Goal: Task Accomplishment & Management: Manage account settings

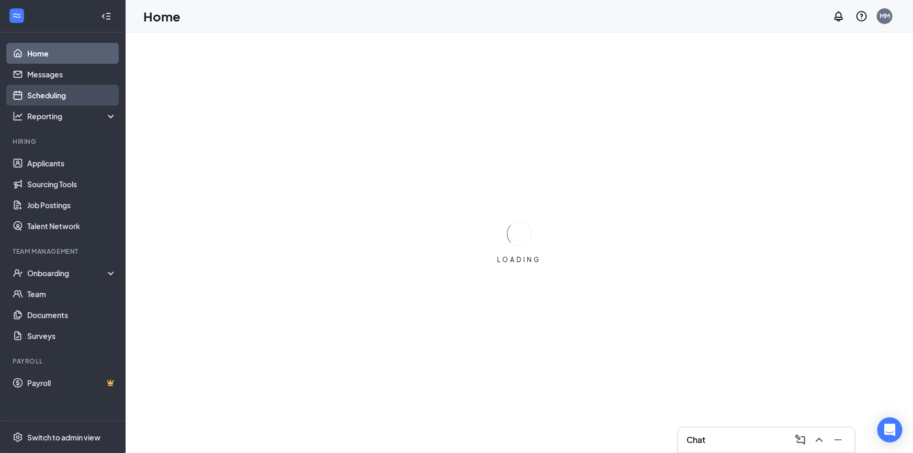
click at [54, 97] on link "Scheduling" at bounding box center [71, 95] width 89 height 21
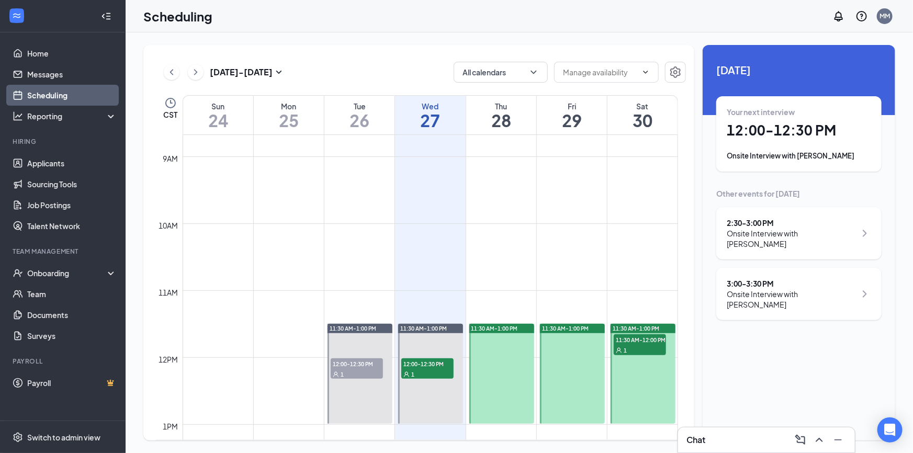
scroll to position [704, 0]
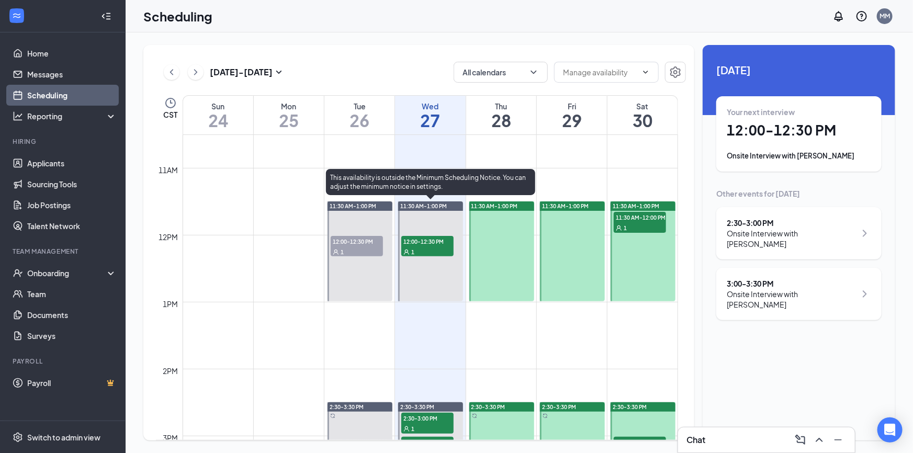
click at [433, 247] on div "1" at bounding box center [427, 251] width 52 height 10
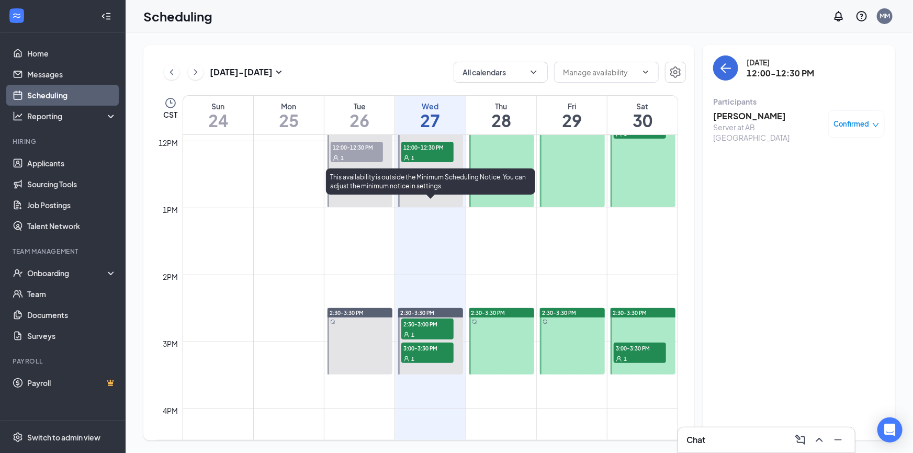
scroll to position [799, 0]
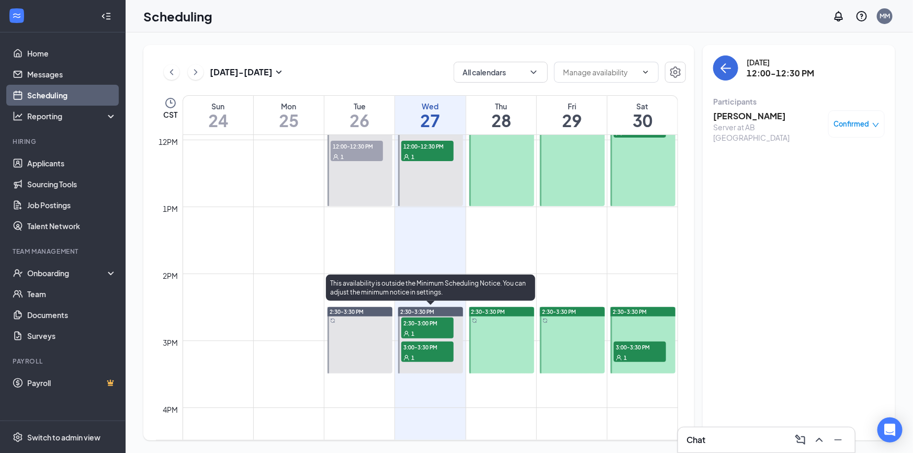
click at [429, 322] on span "2:30-3:00 PM" at bounding box center [427, 323] width 52 height 10
click at [427, 352] on div "1" at bounding box center [427, 357] width 52 height 10
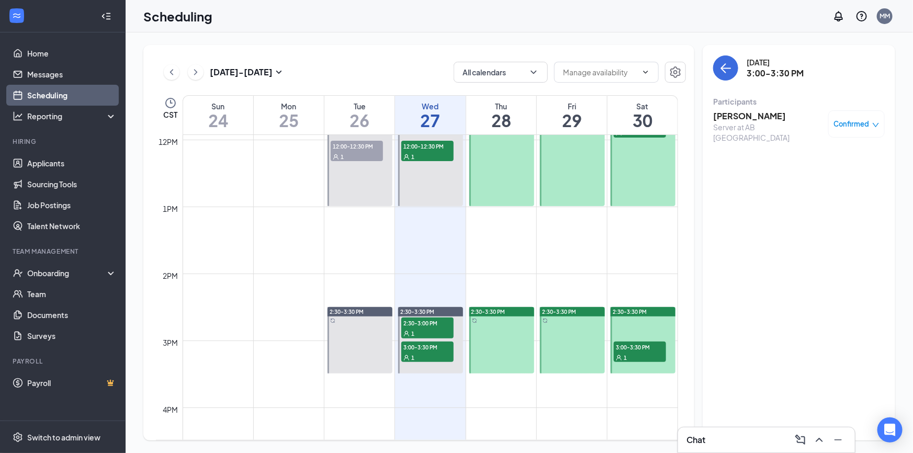
click at [437, 241] on td at bounding box center [431, 248] width 496 height 17
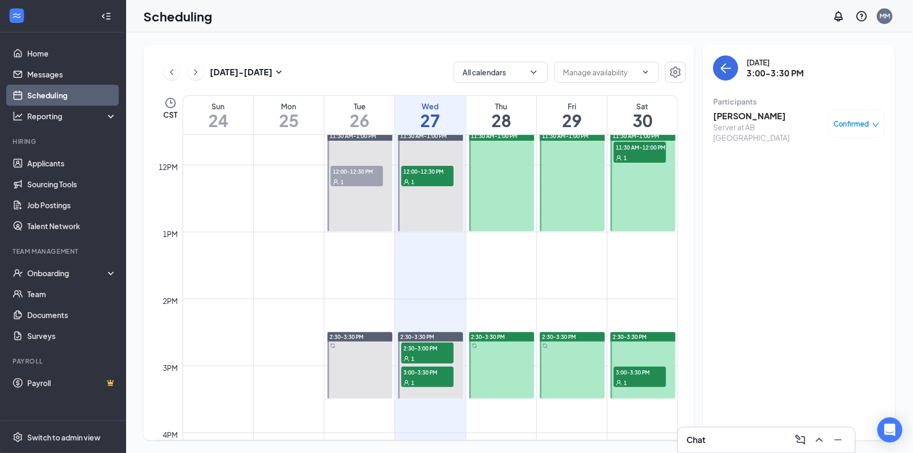
scroll to position [704, 0]
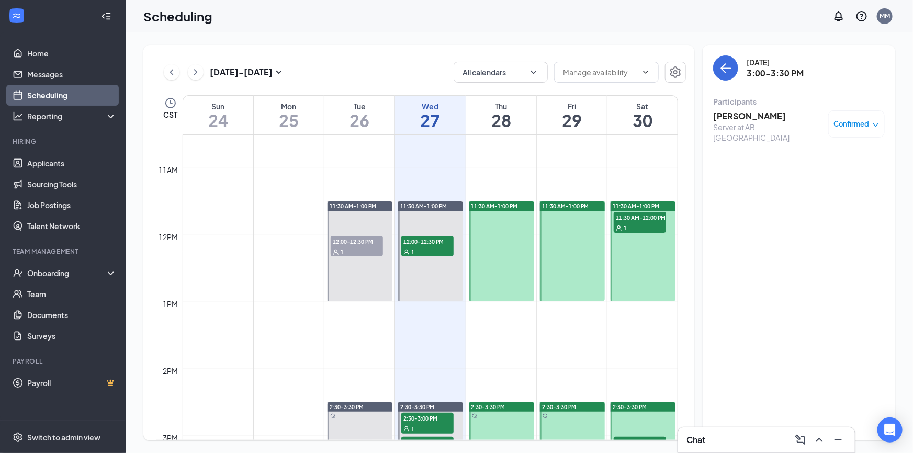
click at [366, 246] on div "1" at bounding box center [357, 251] width 52 height 10
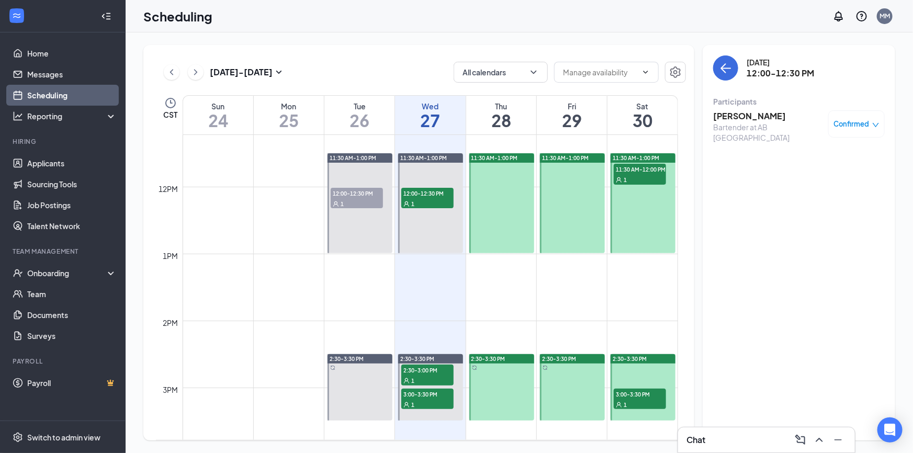
scroll to position [752, 0]
click at [634, 173] on span "11:30 AM-12:00 PM" at bounding box center [640, 169] width 52 height 10
click at [637, 390] on span "3:00-3:30 PM" at bounding box center [640, 394] width 52 height 10
click at [752, 120] on h3 "[PERSON_NAME]" at bounding box center [768, 116] width 110 height 12
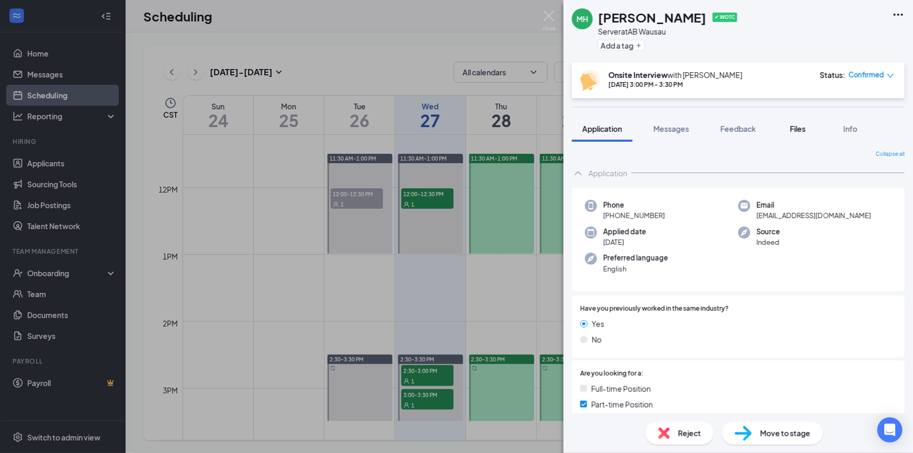
click at [793, 134] on button "Files" at bounding box center [798, 129] width 42 height 26
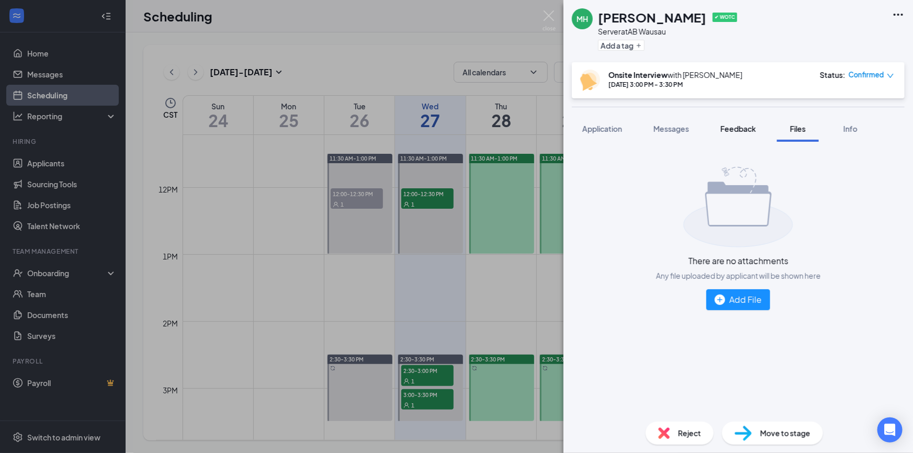
click at [750, 128] on span "Feedback" at bounding box center [739, 128] width 36 height 9
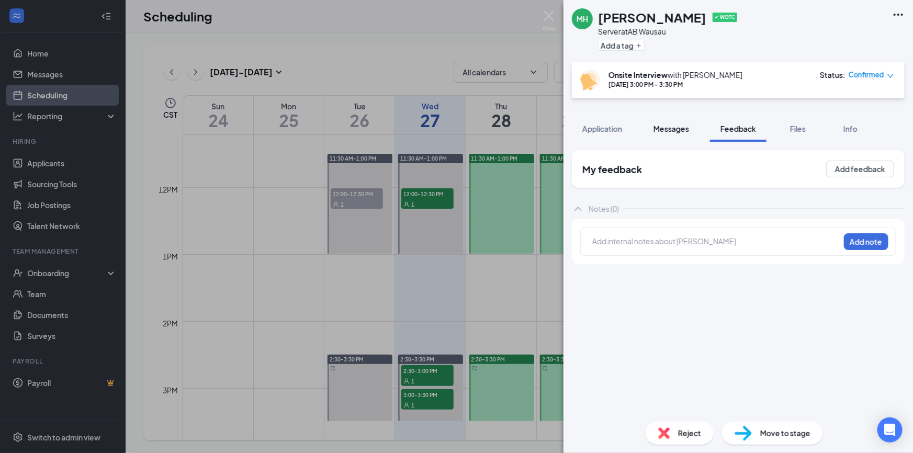
click at [679, 128] on span "Messages" at bounding box center [672, 128] width 36 height 9
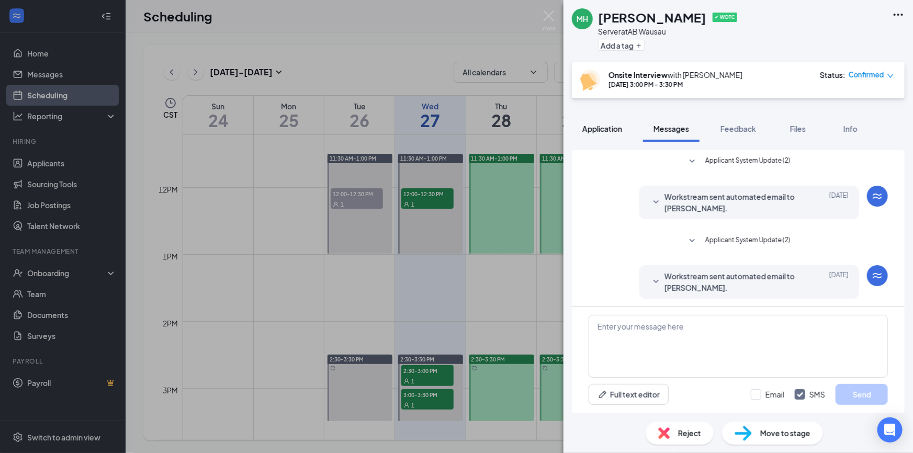
click at [602, 128] on span "Application" at bounding box center [602, 128] width 40 height 9
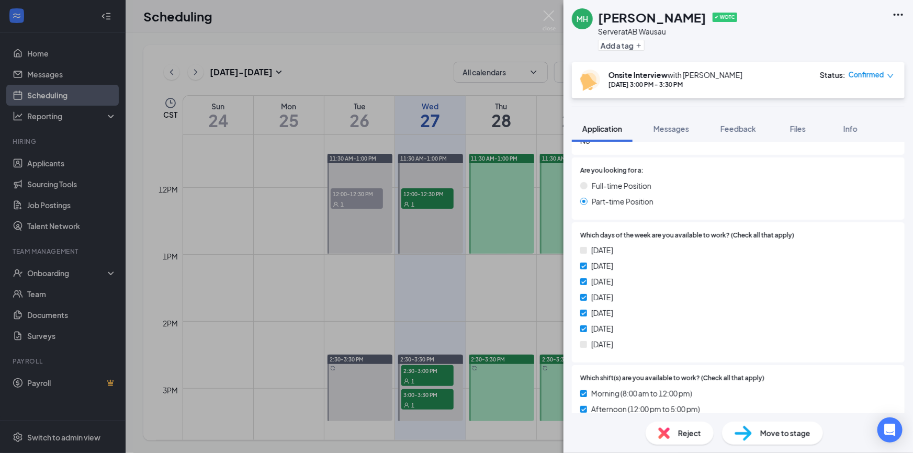
scroll to position [428, 0]
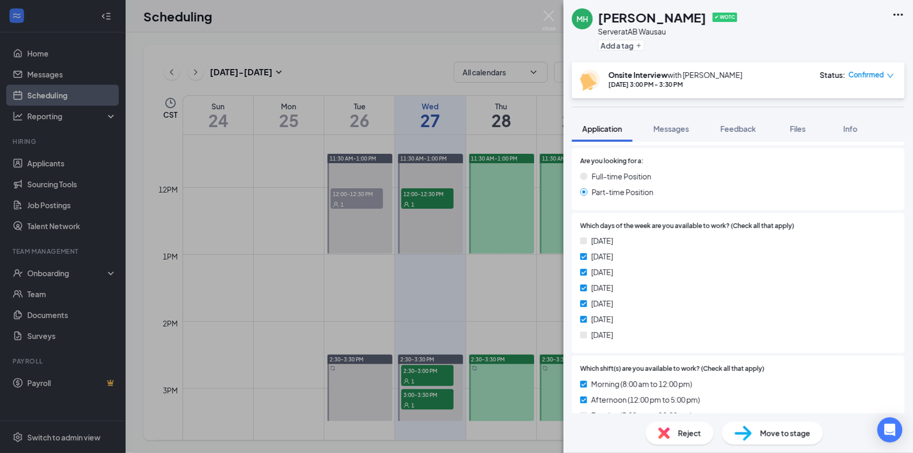
click at [484, 295] on div "[PERSON_NAME] [PERSON_NAME] ✔ WOTC Server at AB Wausau Add a tag Onsite Intervi…" at bounding box center [456, 226] width 913 height 453
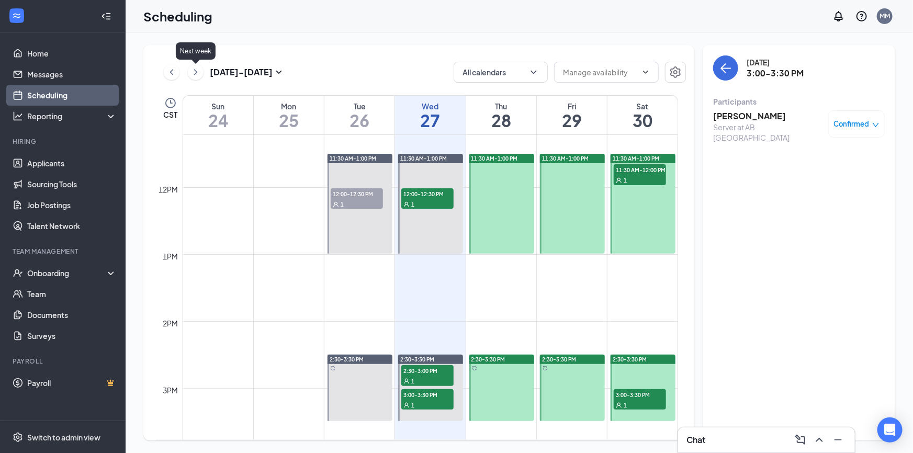
click at [192, 72] on icon "ChevronRight" at bounding box center [195, 72] width 10 height 13
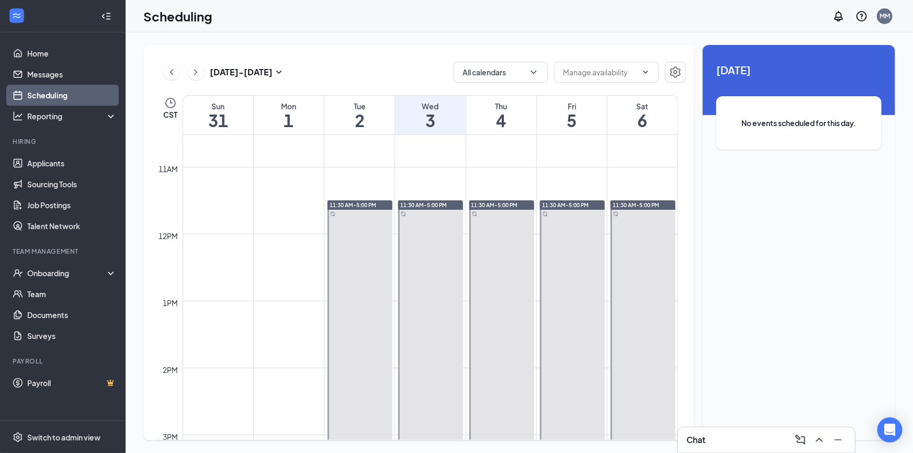
scroll to position [704, 0]
click at [197, 70] on icon "ChevronRight" at bounding box center [195, 72] width 10 height 13
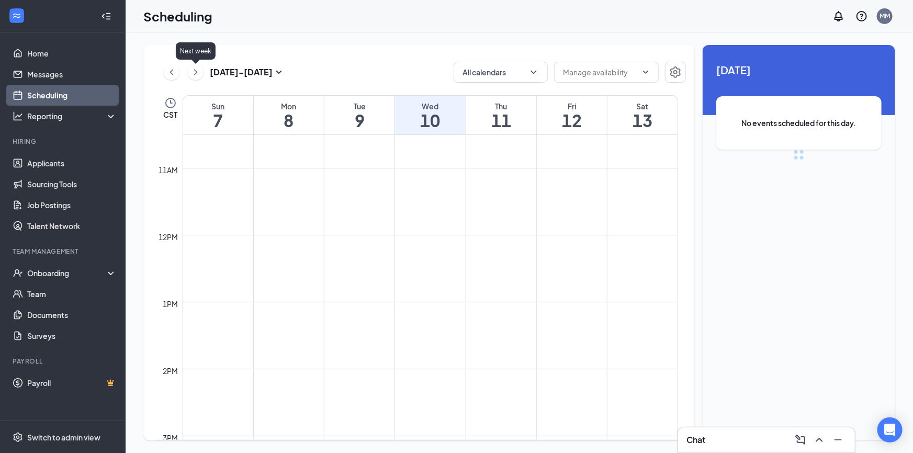
scroll to position [513, 0]
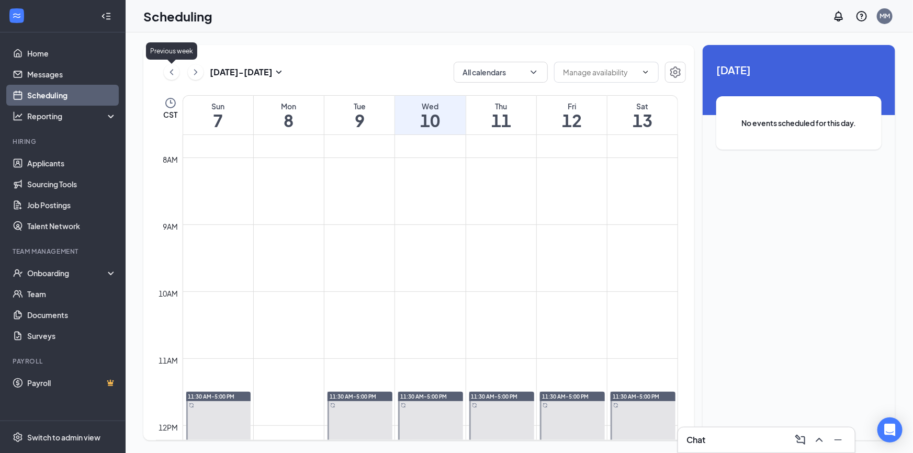
click at [174, 74] on icon "ChevronLeft" at bounding box center [171, 72] width 10 height 13
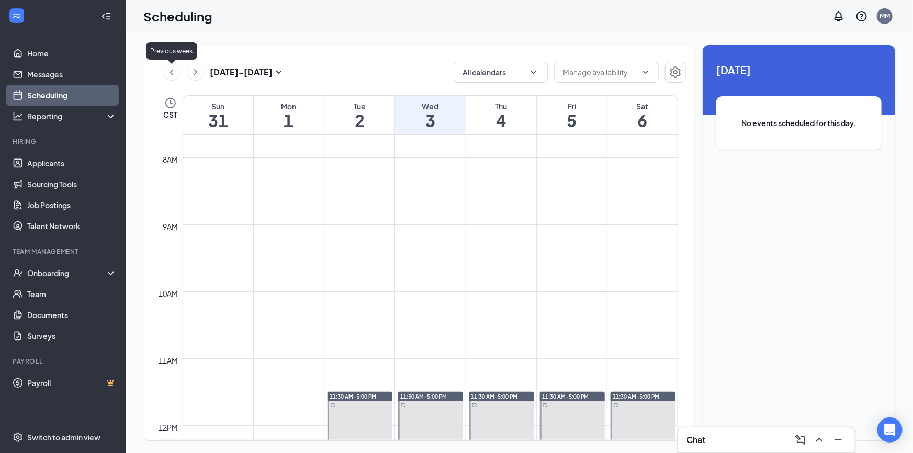
click at [173, 69] on icon "ChevronLeft" at bounding box center [171, 72] width 10 height 13
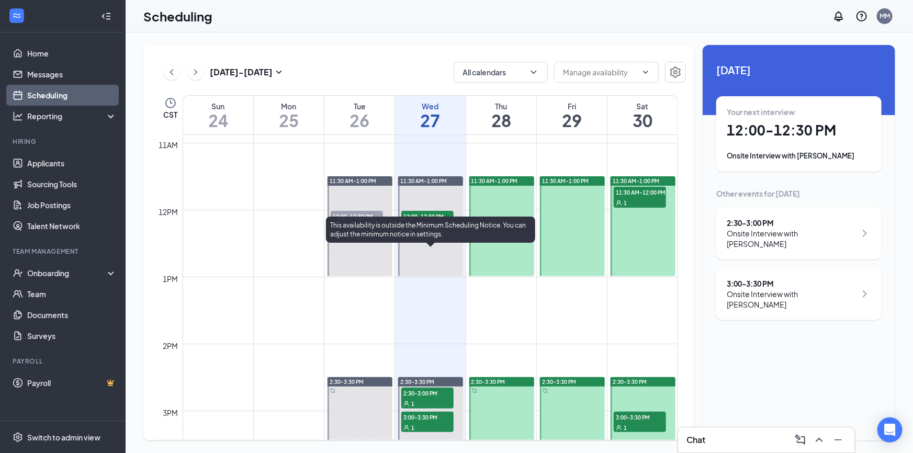
scroll to position [752, 0]
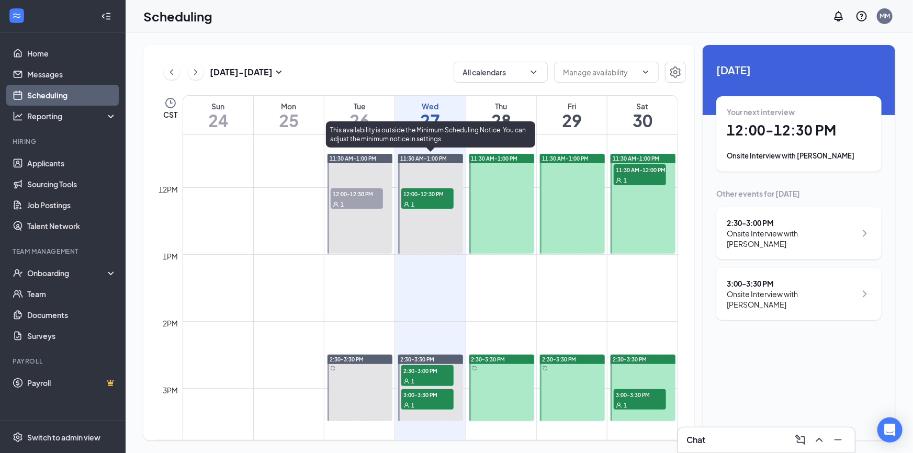
click at [420, 199] on div "1" at bounding box center [427, 204] width 52 height 10
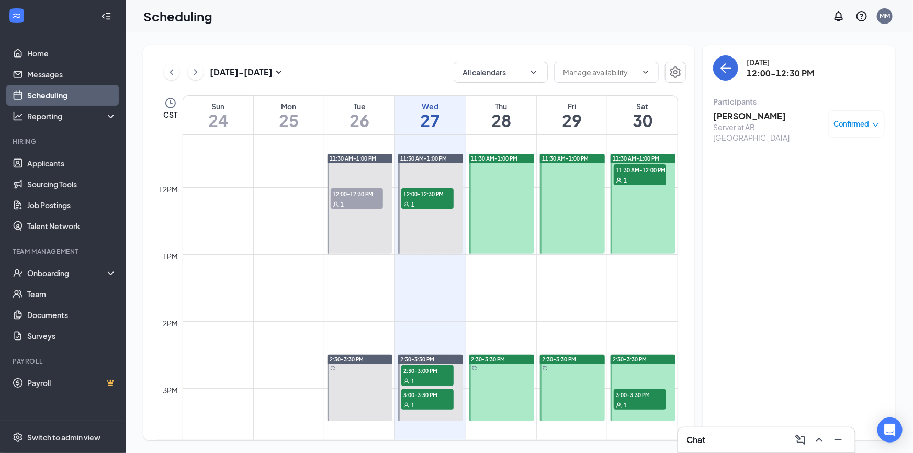
click at [261, 225] on td at bounding box center [431, 229] width 496 height 17
